Goal: Information Seeking & Learning: Learn about a topic

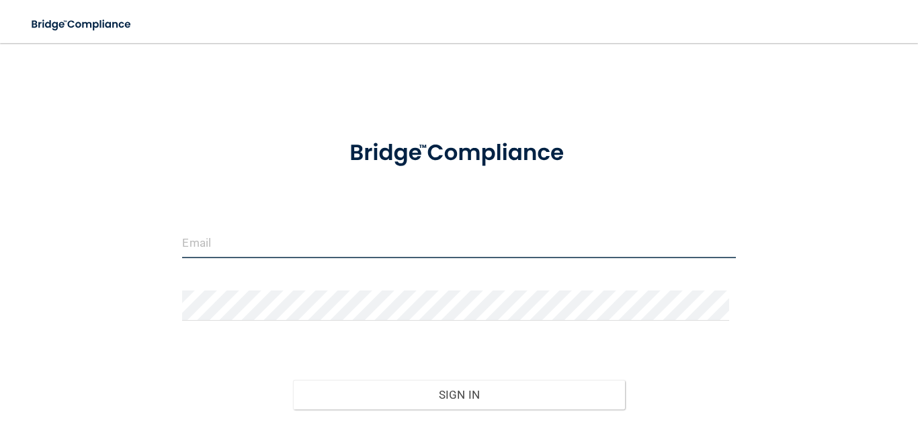
click at [210, 247] on input "email" at bounding box center [458, 243] width 553 height 30
type input "[EMAIL_ADDRESS][DOMAIN_NAME]"
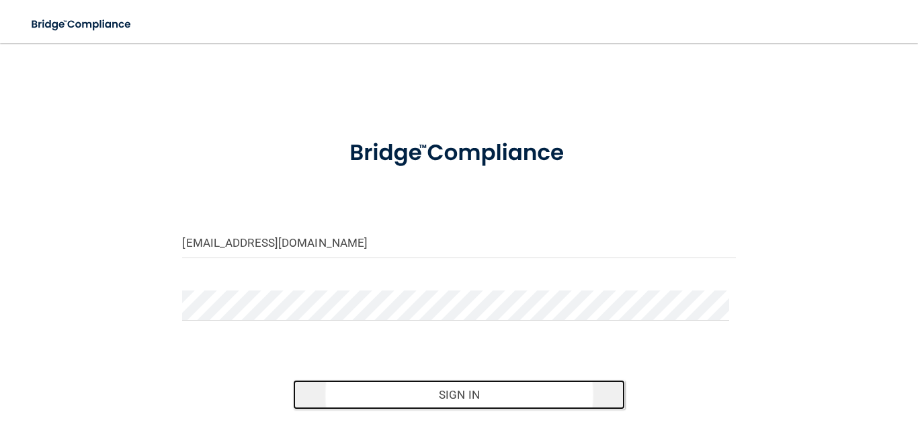
click at [431, 383] on button "Sign In" at bounding box center [459, 395] width 332 height 30
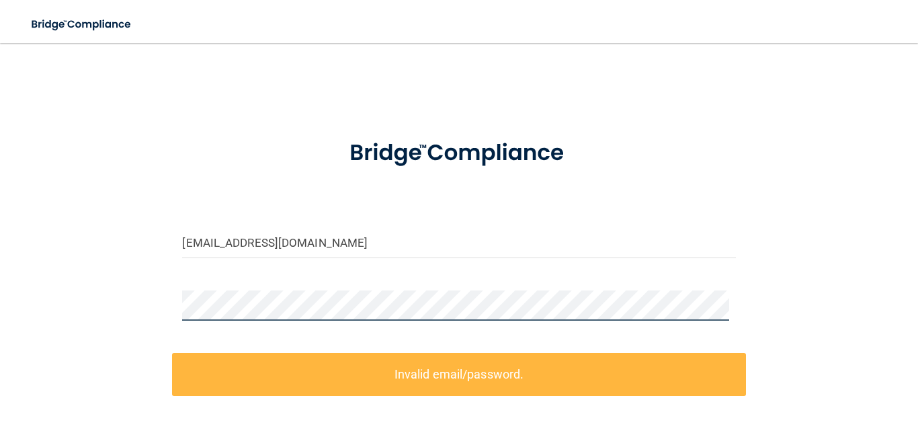
click at [106, 301] on div "[EMAIL_ADDRESS][DOMAIN_NAME] Invalid email/password. You don't have permission …" at bounding box center [459, 295] width 864 height 478
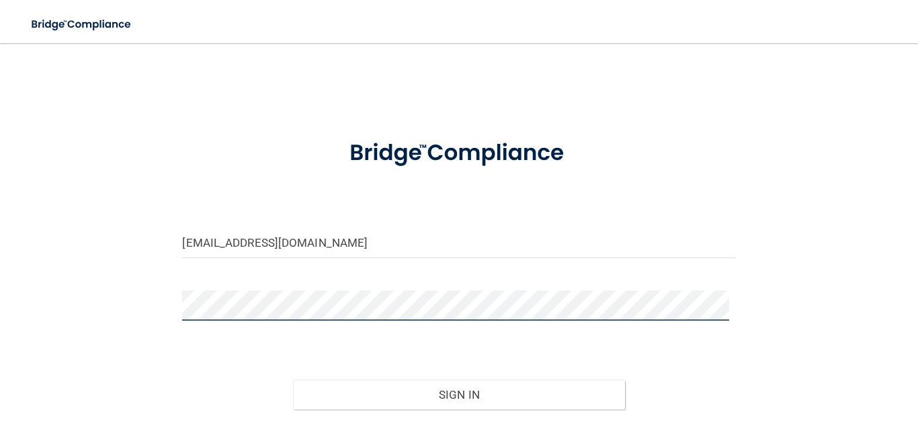
click at [293, 380] on button "Sign In" at bounding box center [459, 395] width 332 height 30
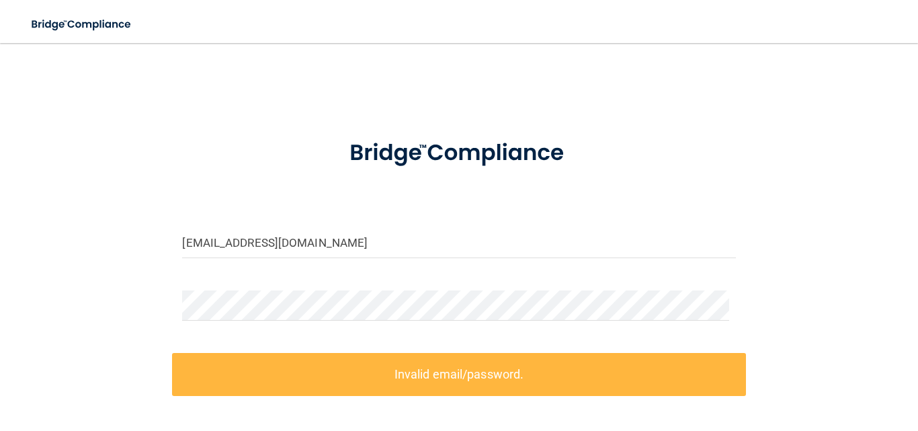
click at [367, 366] on label "Invalid email/password." at bounding box center [458, 374] width 573 height 42
click at [95, 300] on div "[EMAIL_ADDRESS][DOMAIN_NAME] Invalid email/password. You don't have permission …" at bounding box center [459, 295] width 864 height 478
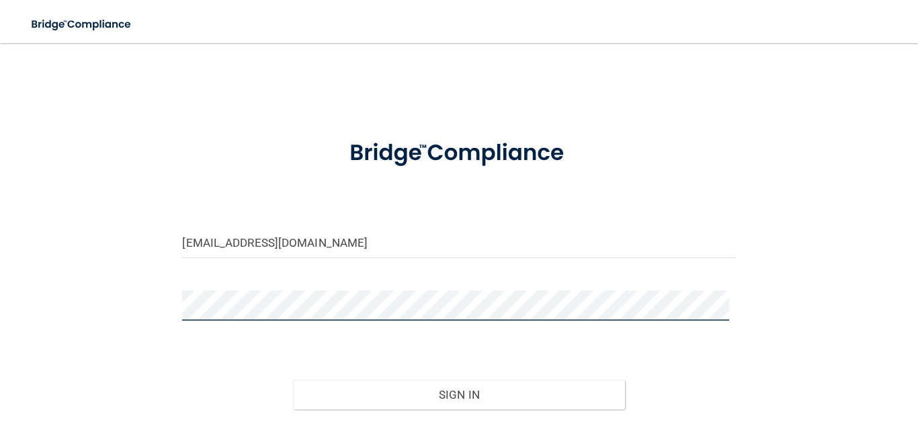
click at [293, 380] on button "Sign In" at bounding box center [459, 395] width 332 height 30
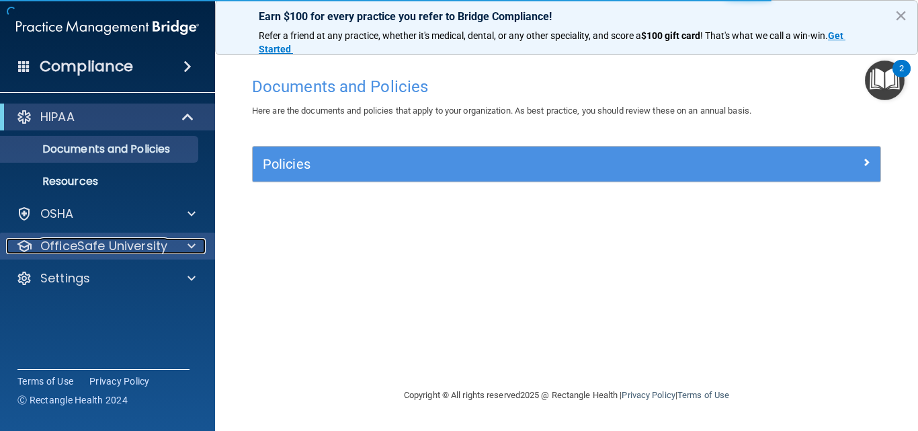
click at [75, 247] on p "OfficeSafe University" at bounding box center [103, 246] width 127 height 16
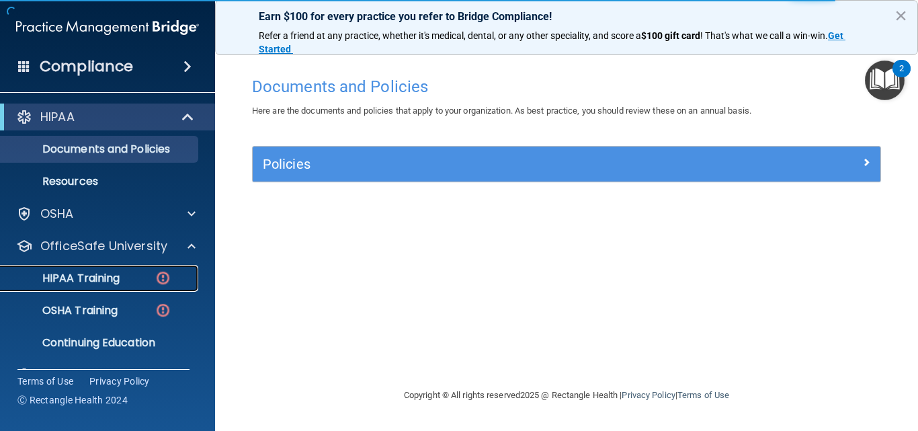
click at [77, 273] on p "HIPAA Training" at bounding box center [64, 278] width 111 height 13
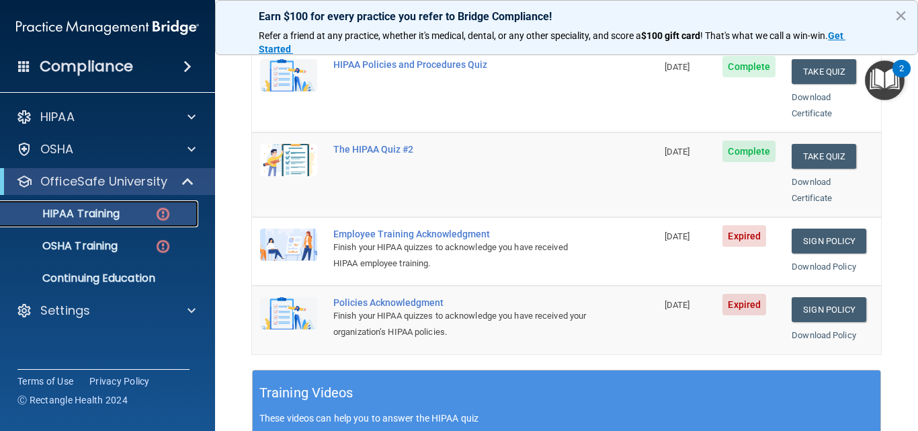
scroll to position [291, 0]
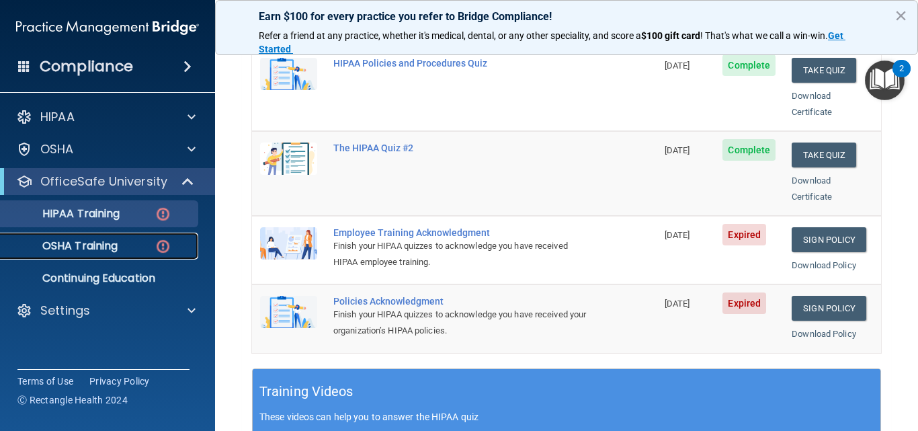
click at [140, 237] on link "OSHA Training" at bounding box center [93, 246] width 212 height 27
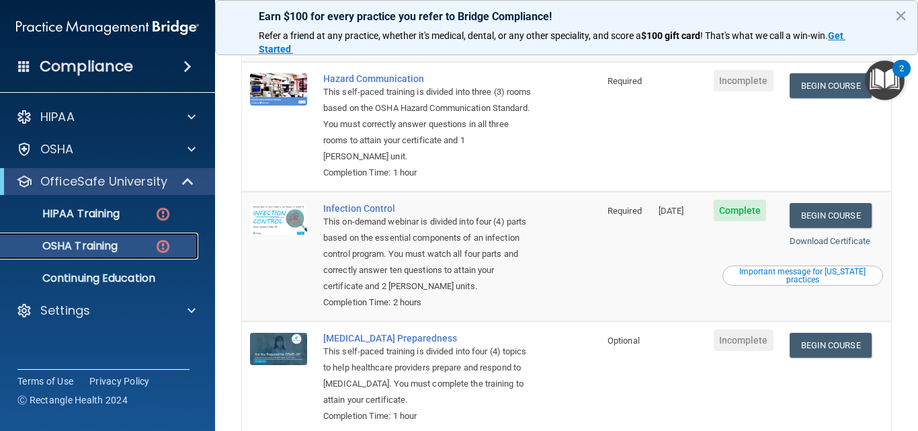
scroll to position [240, 0]
